Goal: Task Accomplishment & Management: Manage account settings

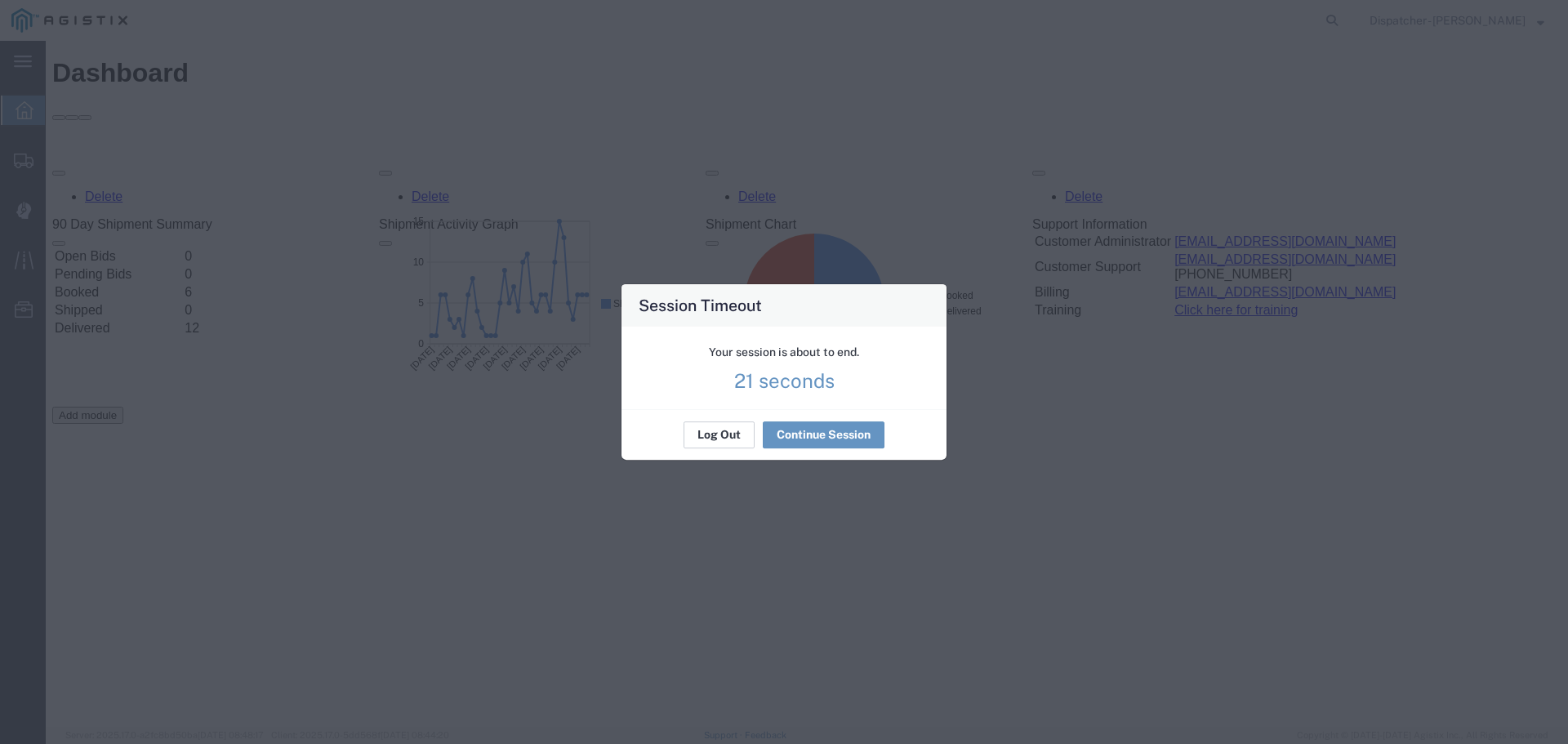
click at [708, 437] on button "Log Out" at bounding box center [719, 435] width 71 height 26
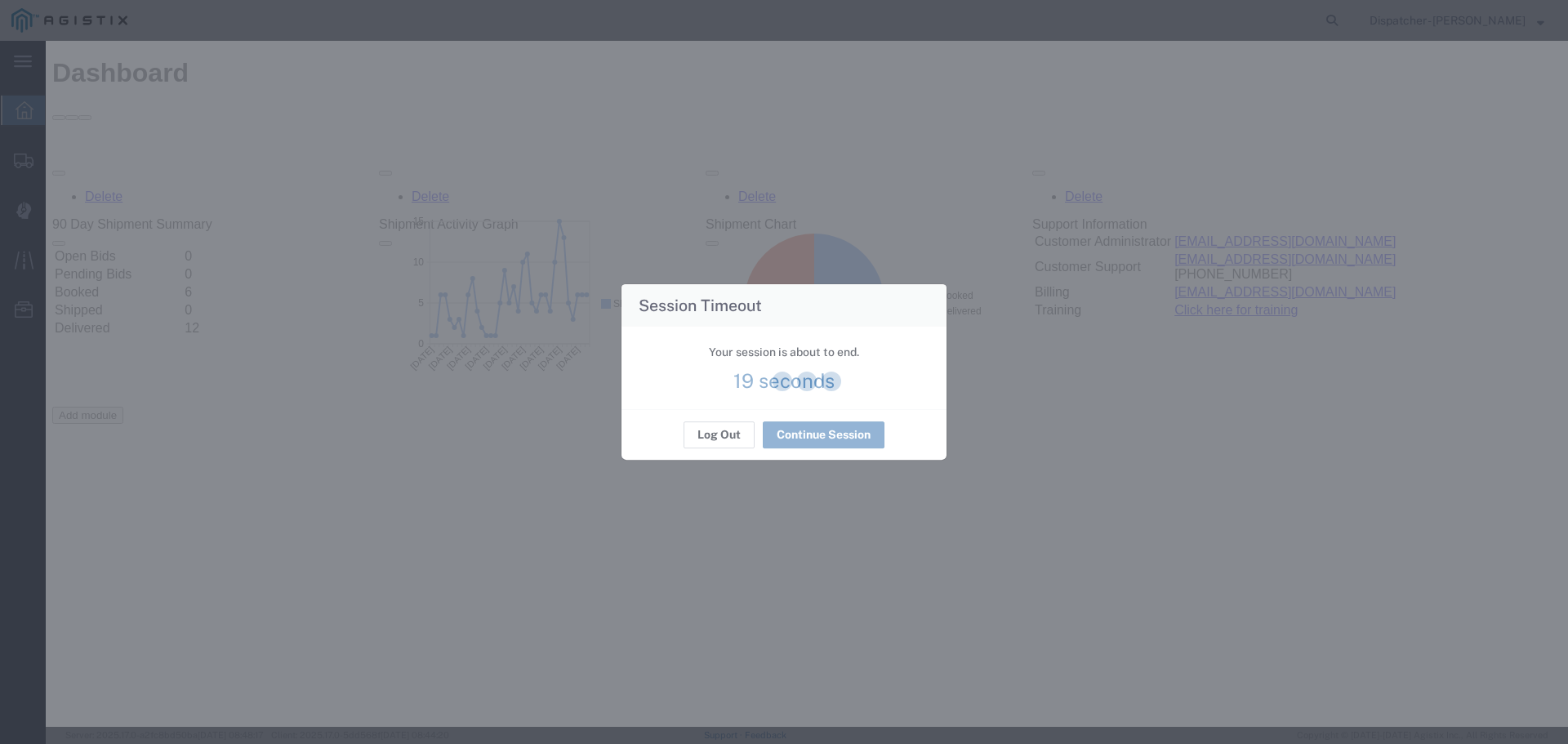
click at [708, 437] on div at bounding box center [806, 384] width 1523 height 686
